Goal: Transaction & Acquisition: Purchase product/service

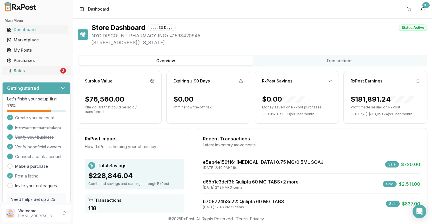
click at [41, 73] on div "Sales" at bounding box center [33, 71] width 52 height 6
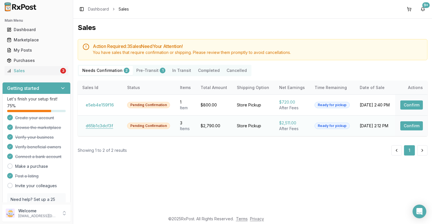
click at [93, 125] on button "d65b1c3dcf3f" at bounding box center [99, 125] width 34 height 9
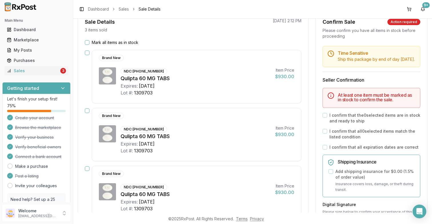
scroll to position [61, 0]
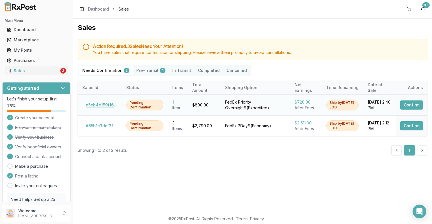
click at [95, 105] on button "e5eb4e159f16" at bounding box center [99, 105] width 35 height 9
click at [52, 39] on div "Marketplace" at bounding box center [36, 40] width 59 height 6
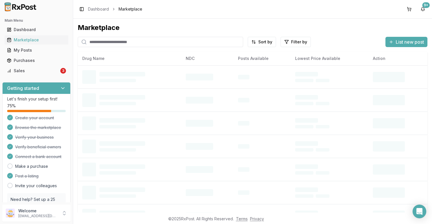
click at [124, 40] on input "search" at bounding box center [160, 42] width 165 height 10
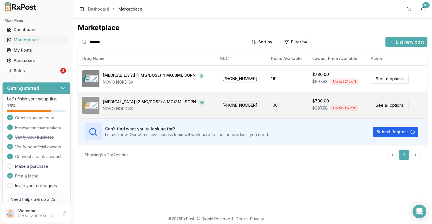
type input "*******"
click at [281, 106] on td "106" at bounding box center [287, 105] width 41 height 27
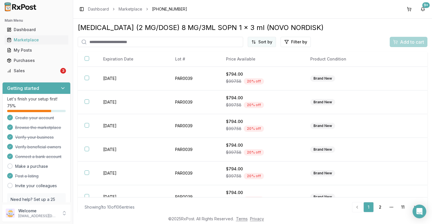
click at [258, 40] on html "Main Menu Dashboard Marketplace My Posts Purchases Sales 3 Getting started Let'…" at bounding box center [216, 112] width 432 height 224
click at [249, 63] on div "Price (Low to High)" at bounding box center [246, 63] width 54 height 9
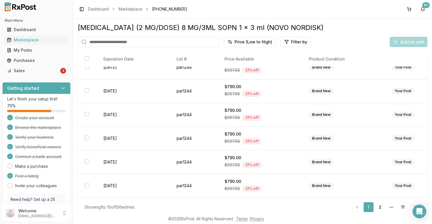
scroll to position [4, 0]
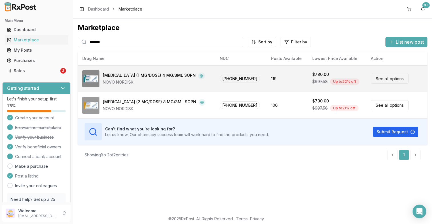
click at [276, 85] on td "119" at bounding box center [287, 78] width 41 height 27
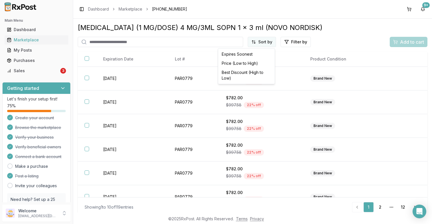
click at [263, 44] on html "Main Menu Dashboard Marketplace My Posts Purchases Sales 3 Getting started Let'…" at bounding box center [216, 112] width 432 height 224
click at [249, 64] on div "Price (Low to High)" at bounding box center [246, 63] width 54 height 9
